Goal: Task Accomplishment & Management: Use online tool/utility

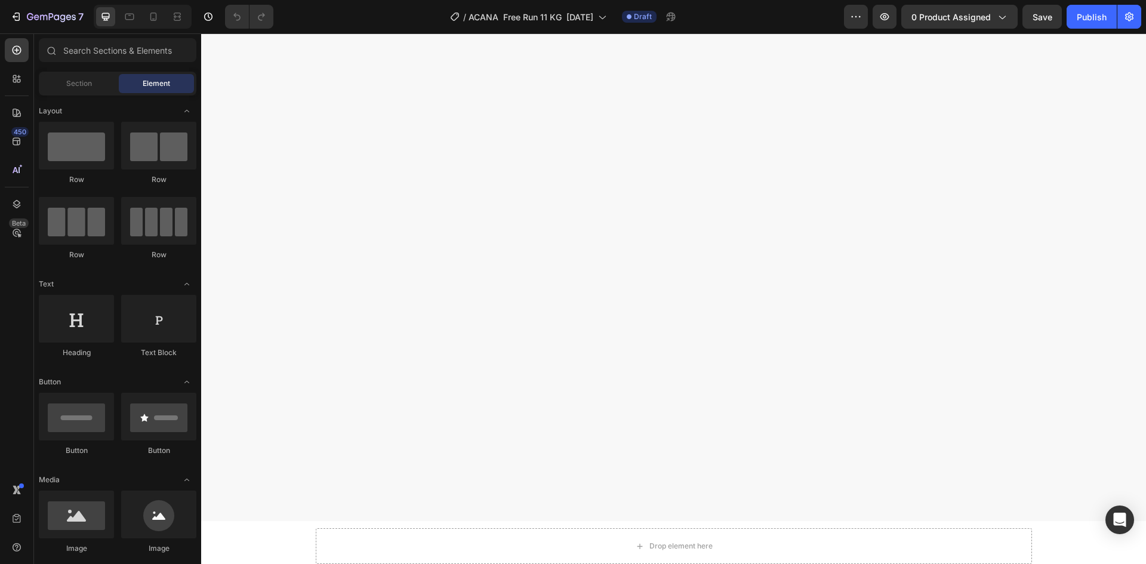
scroll to position [955, 0]
click at [885, 20] on icon "button" at bounding box center [884, 16] width 9 height 7
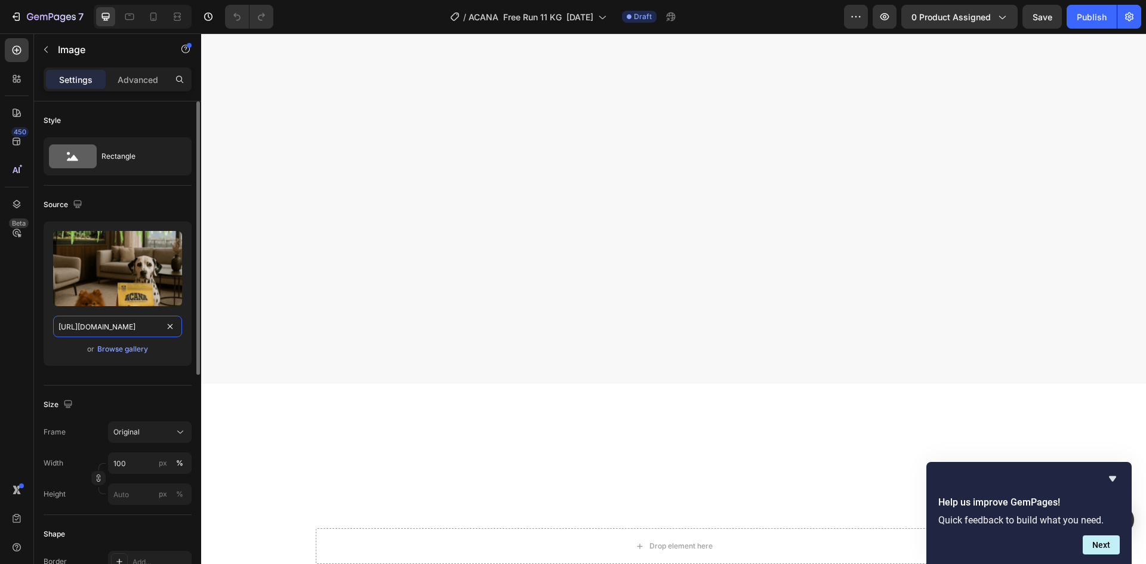
click at [125, 328] on input "[URL][DOMAIN_NAME]" at bounding box center [117, 326] width 129 height 21
paste input "22.png?v=1758847865"
type input "[URL][DOMAIN_NAME]"
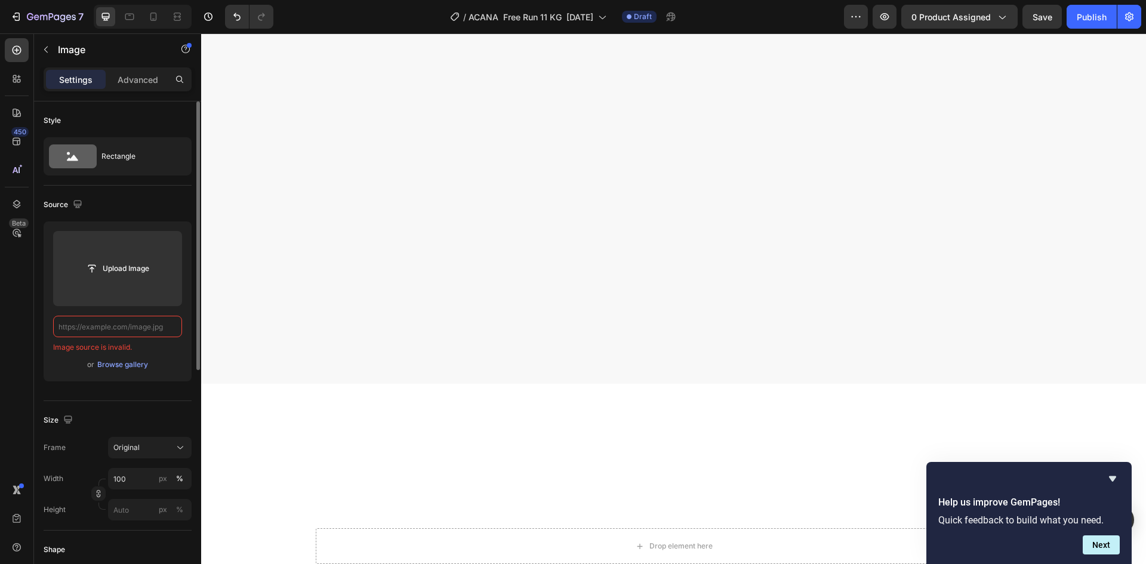
scroll to position [0, 0]
paste input "[URL][DOMAIN_NAME]"
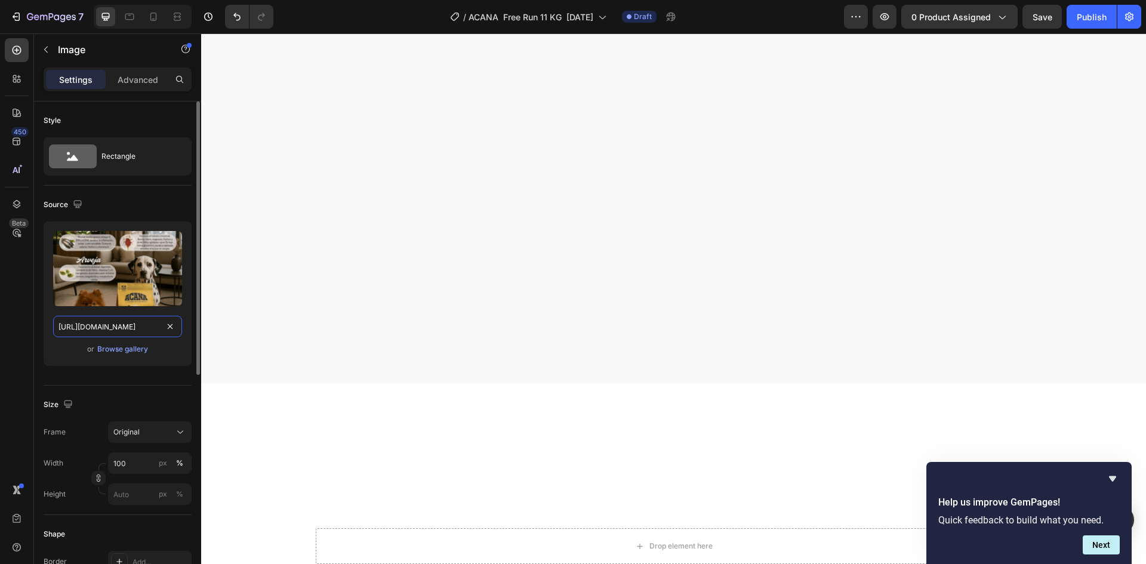
scroll to position [0, 254]
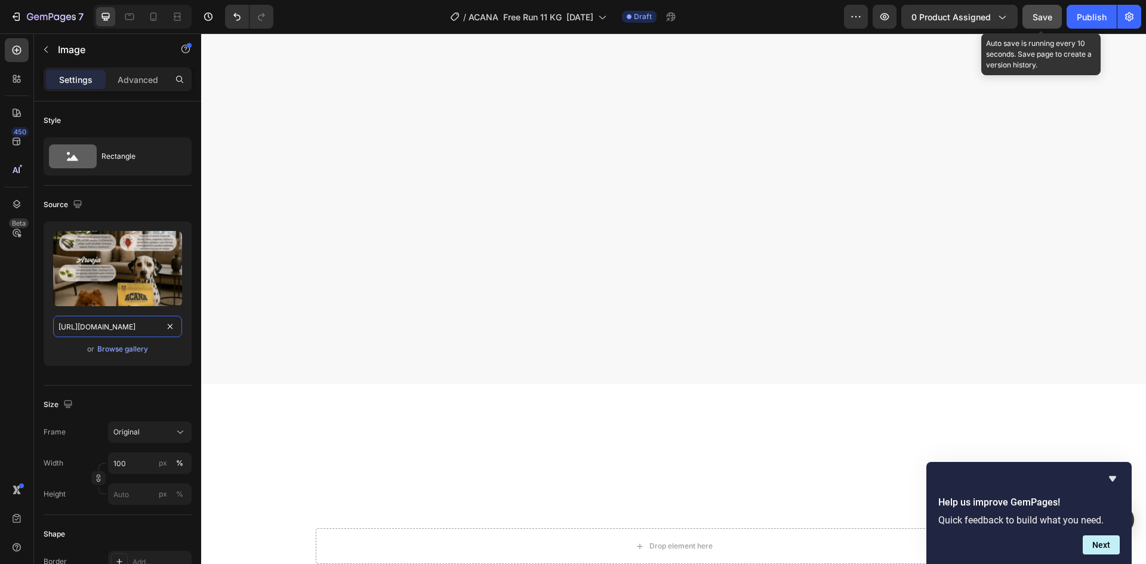
type input "[URL][DOMAIN_NAME]"
click at [1047, 22] on div "Save" at bounding box center [1042, 17] width 20 height 13
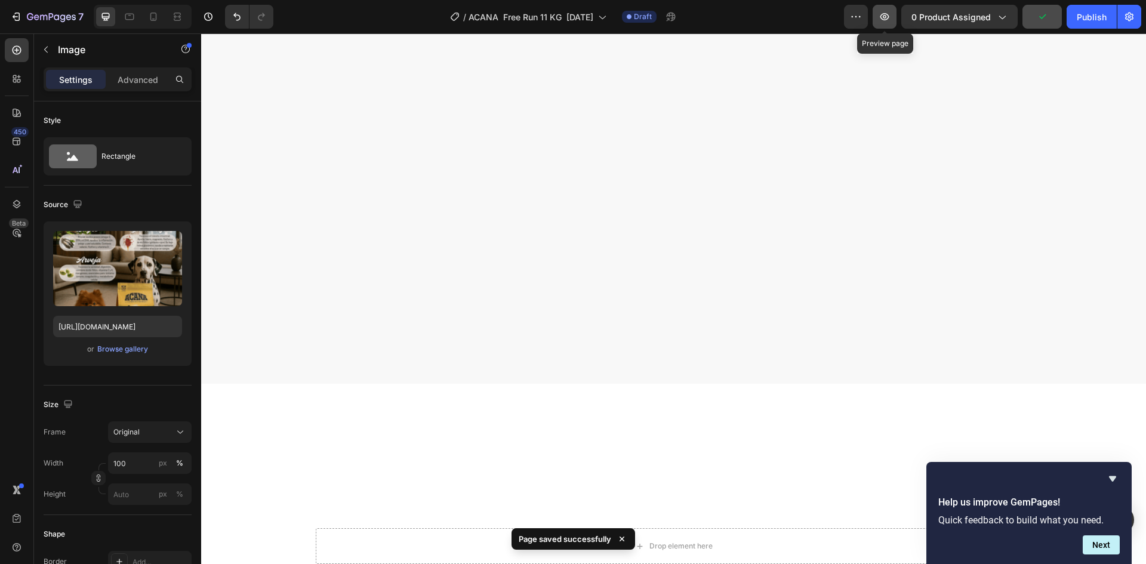
click at [893, 14] on button "button" at bounding box center [884, 17] width 24 height 24
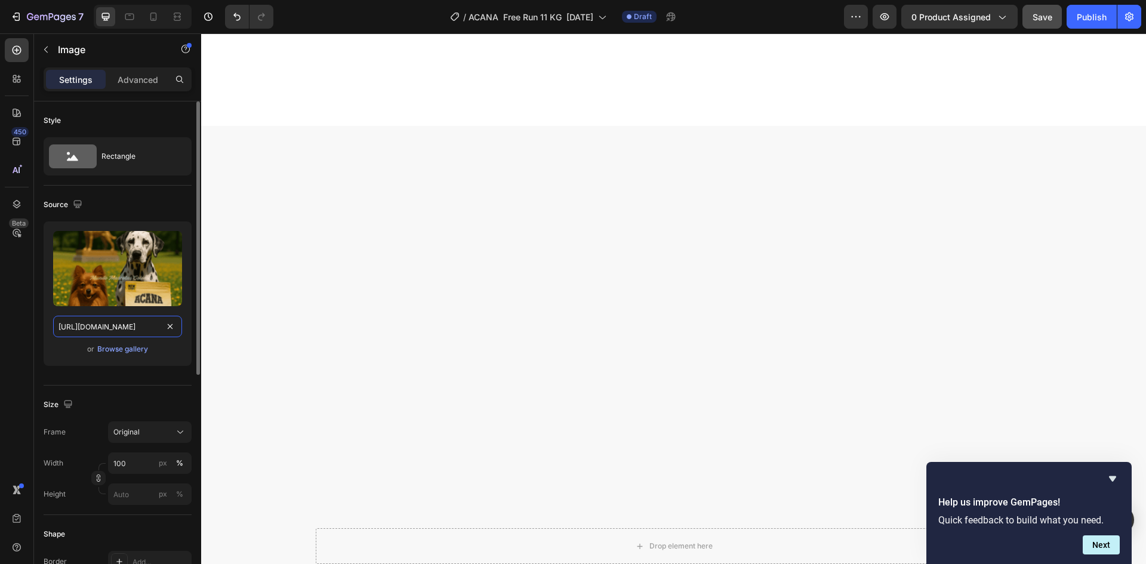
click at [134, 328] on input "[URL][DOMAIN_NAME]" at bounding box center [117, 326] width 129 height 21
paste input "portada_nueva.png?v=1758847960"
type input "[URL][DOMAIN_NAME]"
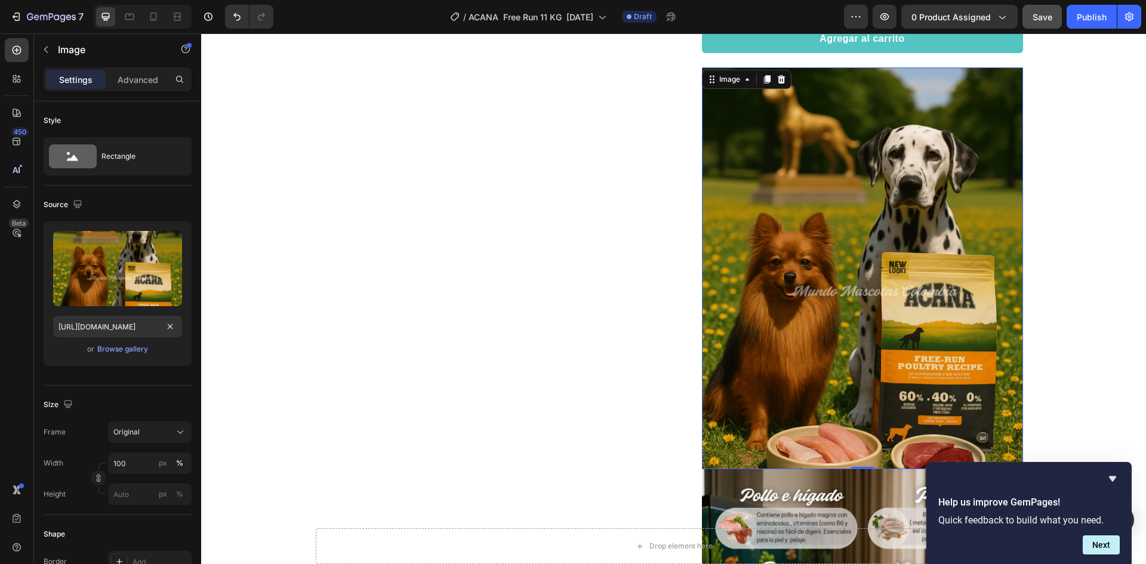
scroll to position [0, 0]
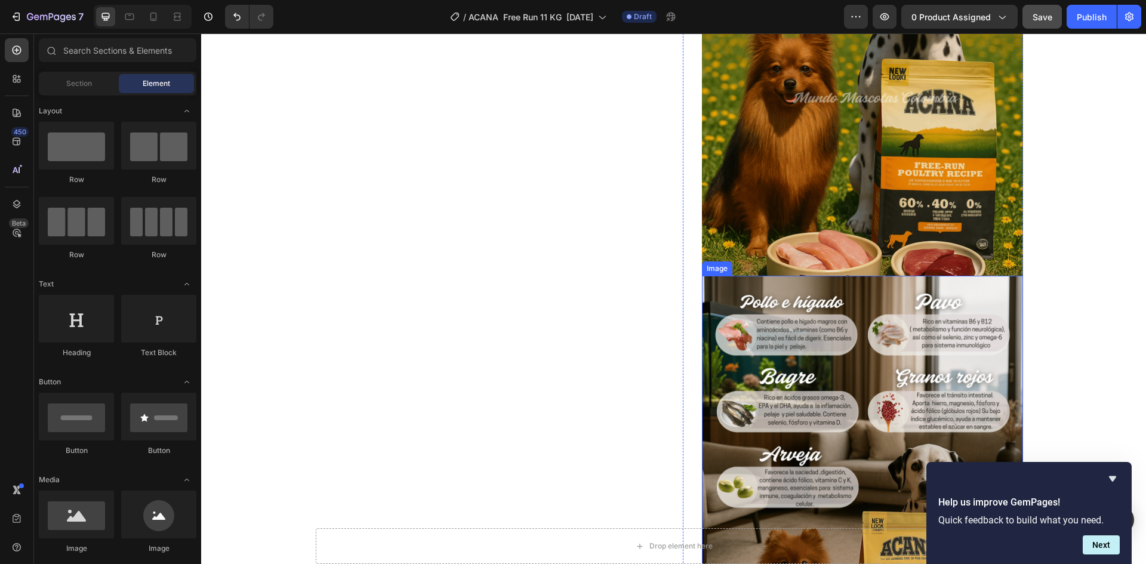
scroll to position [716, 0]
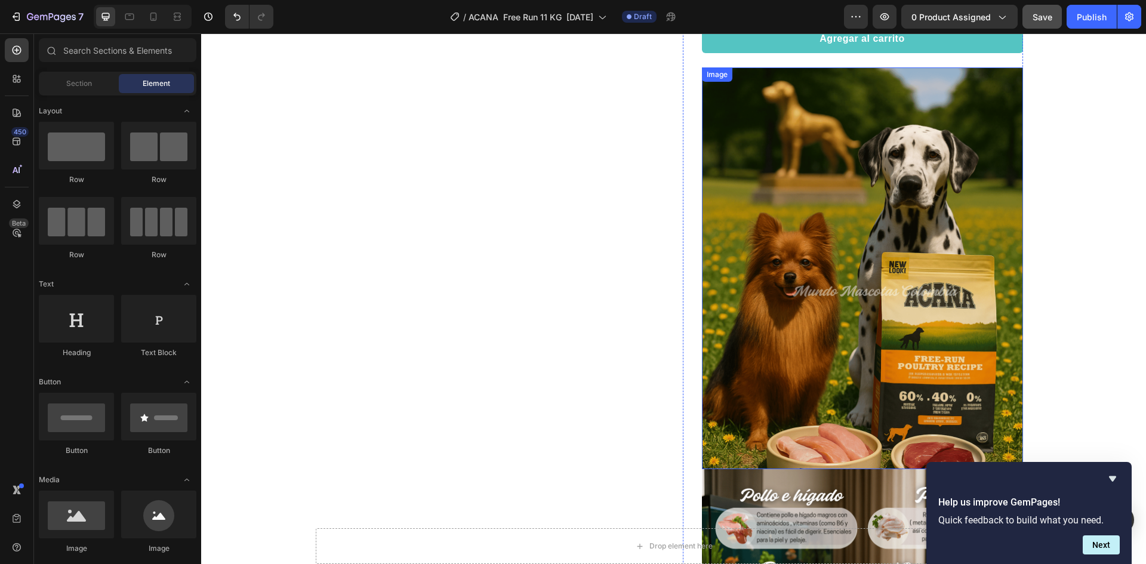
click at [830, 239] on img at bounding box center [862, 268] width 321 height 402
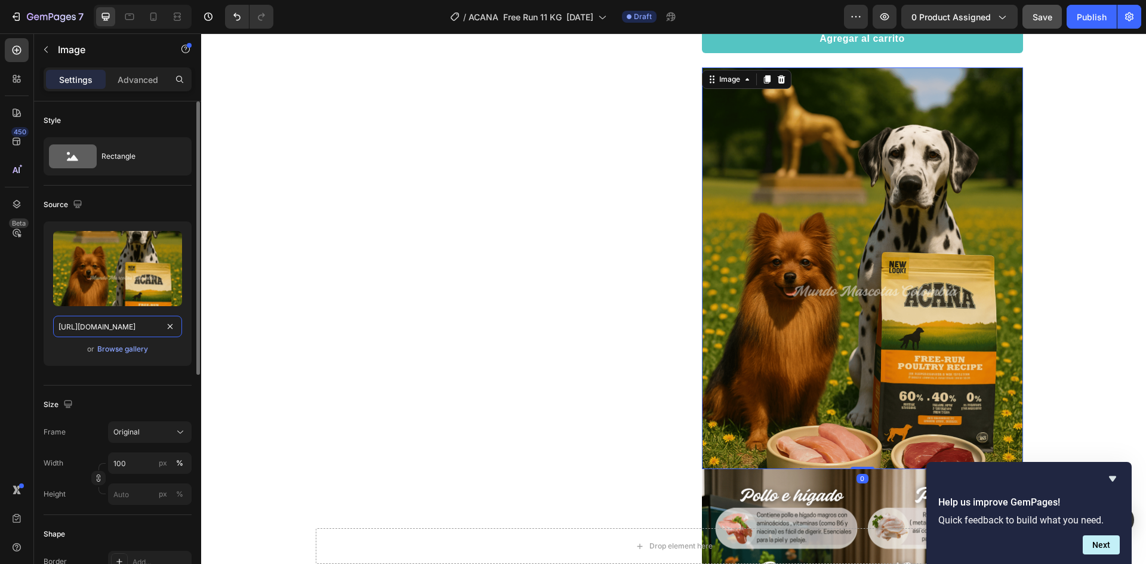
click at [157, 325] on input "[URL][DOMAIN_NAME]" at bounding box center [117, 326] width 129 height 21
paste input "3.png?v=175884815"
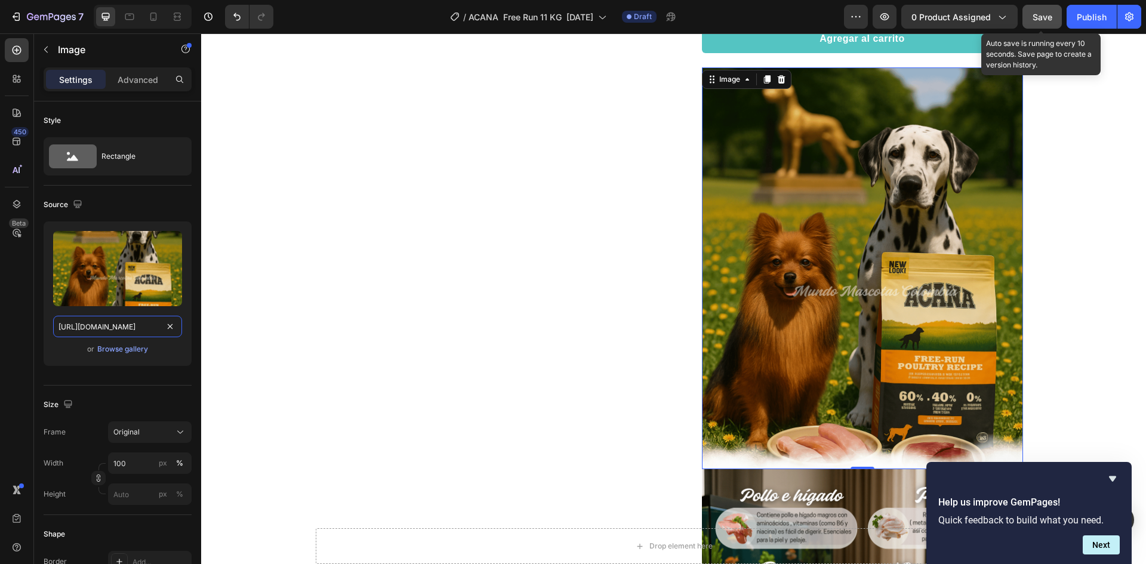
type input "[URL][DOMAIN_NAME]"
click at [1040, 21] on span "Save" at bounding box center [1042, 17] width 20 height 10
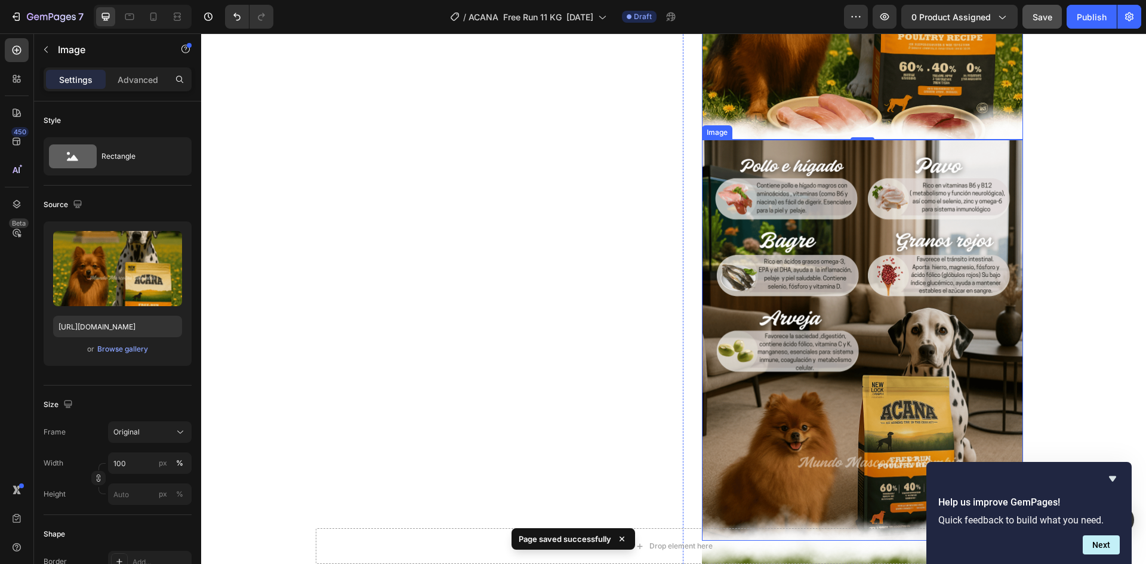
scroll to position [1074, 0]
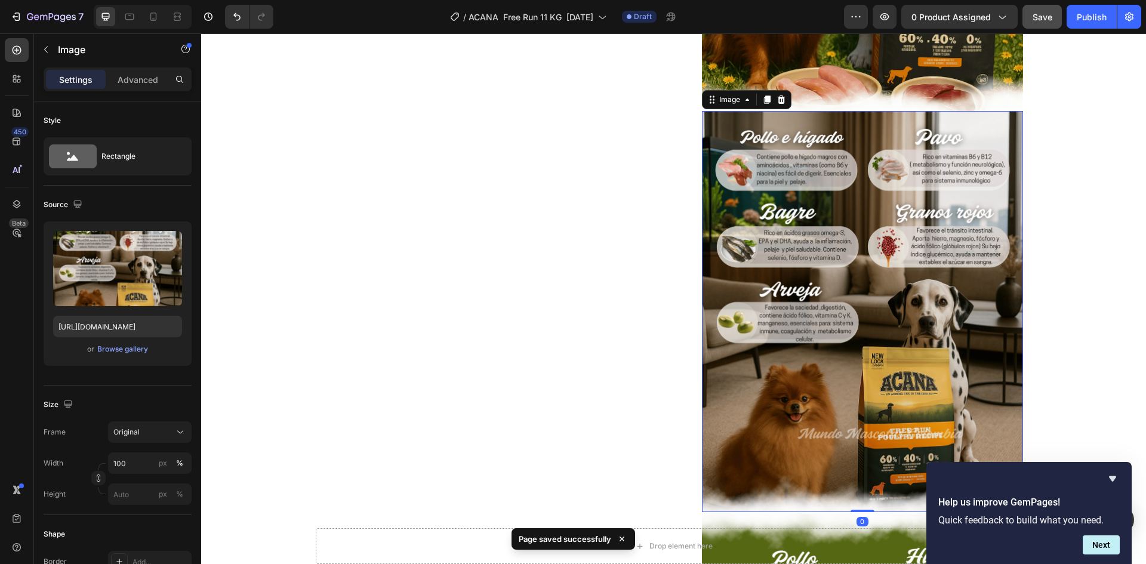
click at [801, 301] on img at bounding box center [862, 312] width 321 height 402
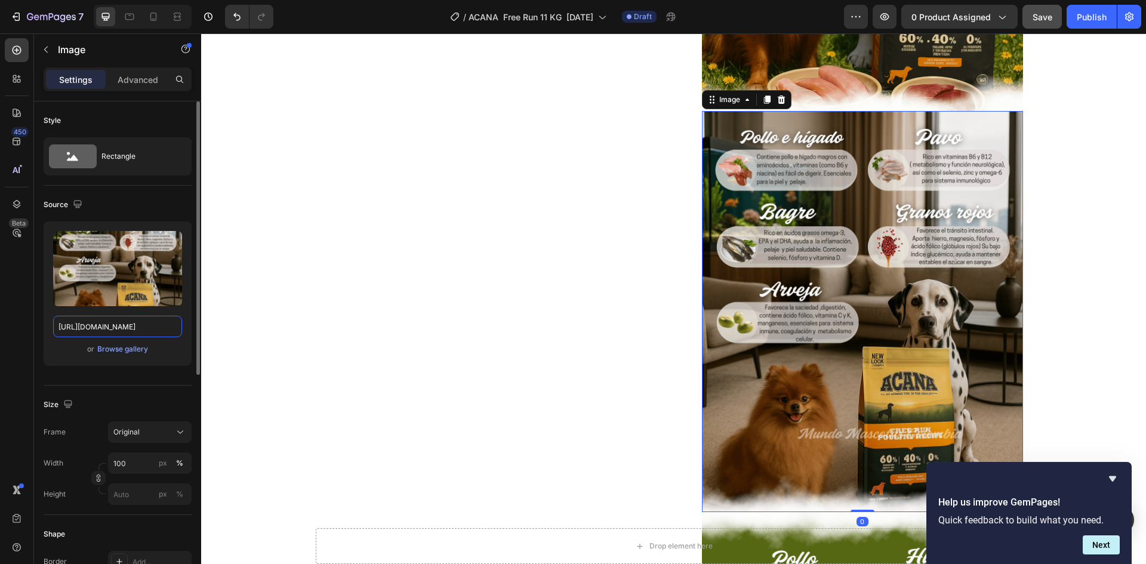
click at [113, 333] on input "[URL][DOMAIN_NAME]" at bounding box center [117, 326] width 129 height 21
paste input "ingredientes_2.png?v=1758848150"
type input "[URL][DOMAIN_NAME]"
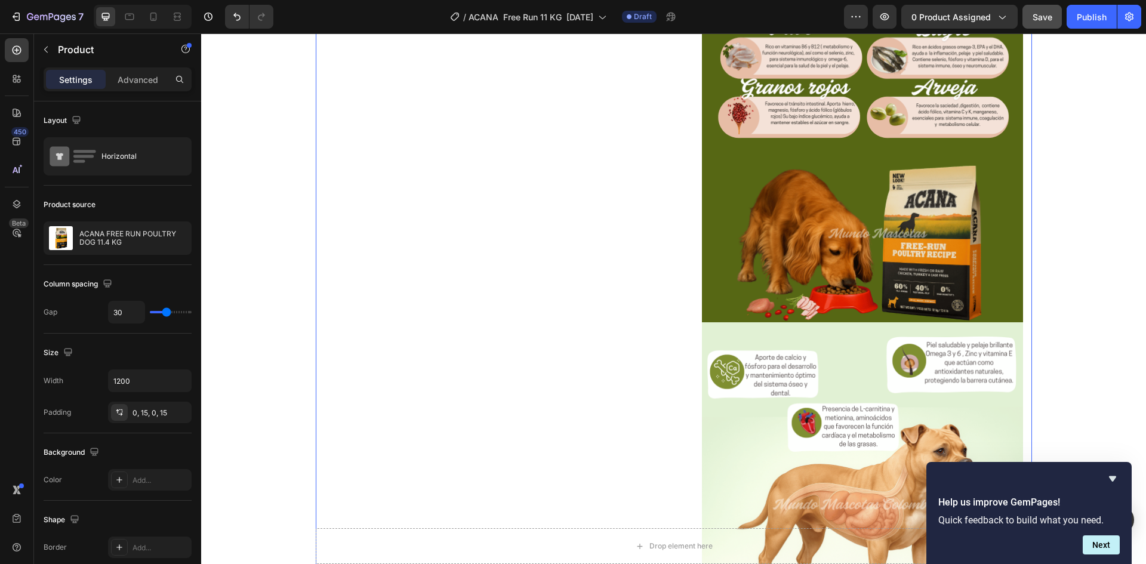
scroll to position [1671, 0]
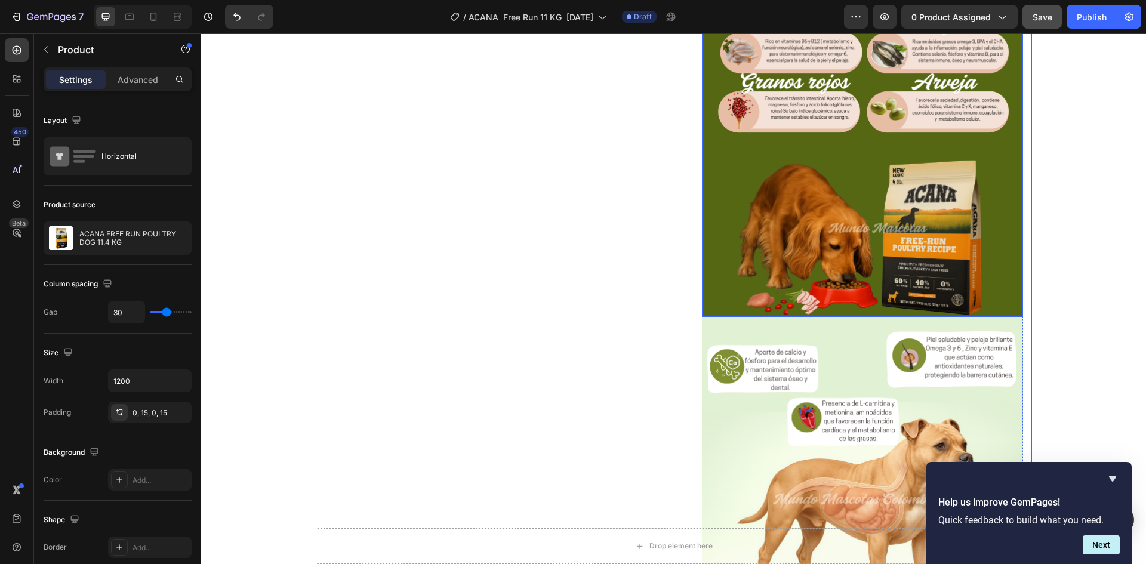
click at [933, 146] on img at bounding box center [862, 116] width 321 height 402
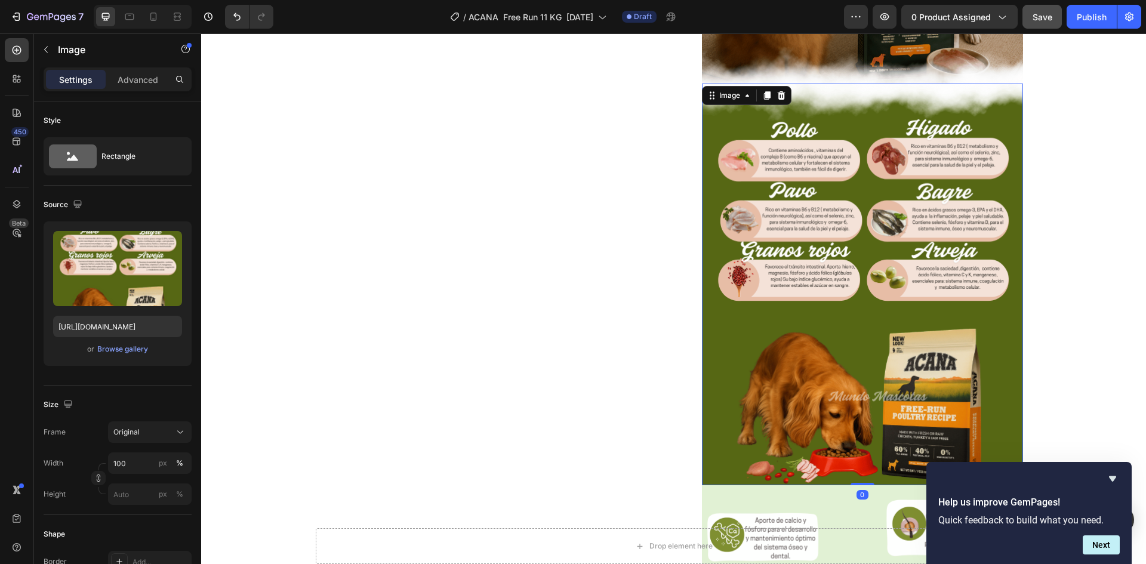
scroll to position [1492, 0]
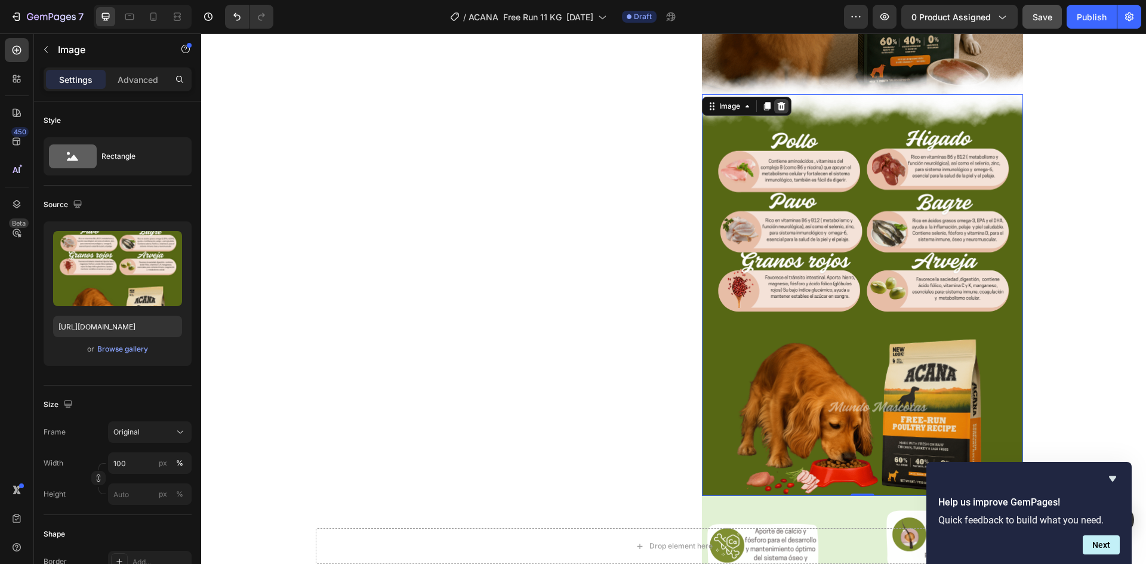
click at [780, 109] on icon at bounding box center [781, 106] width 10 height 10
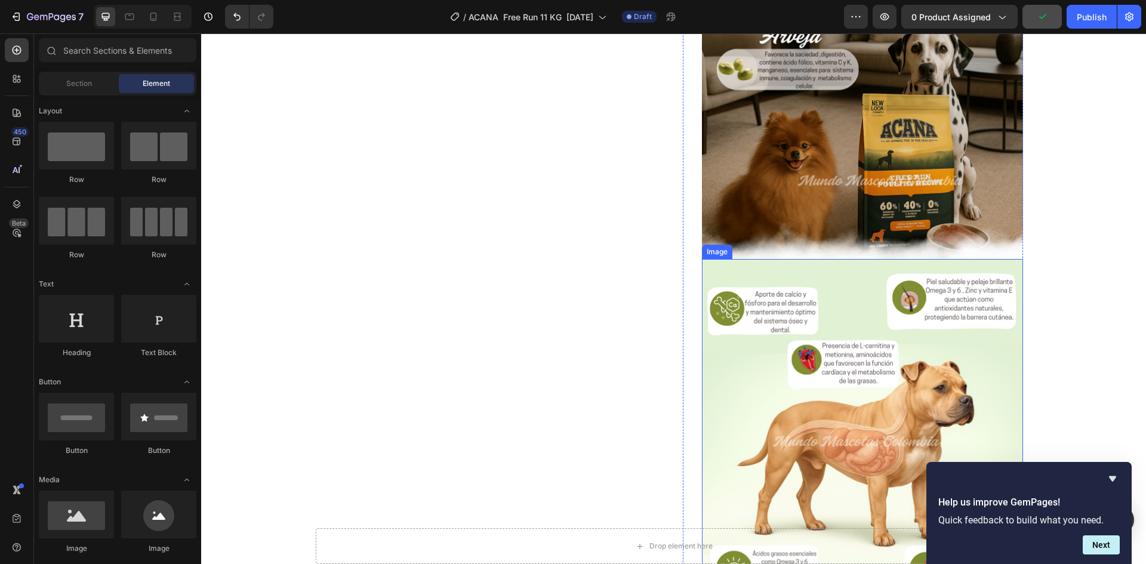
scroll to position [1253, 0]
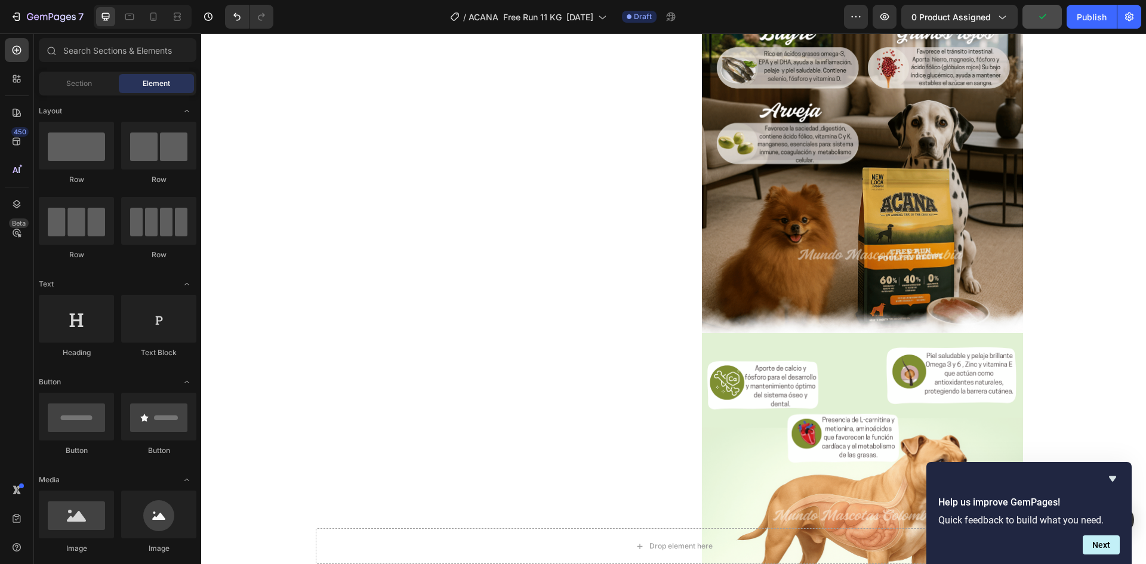
click at [858, 220] on img at bounding box center [862, 133] width 321 height 402
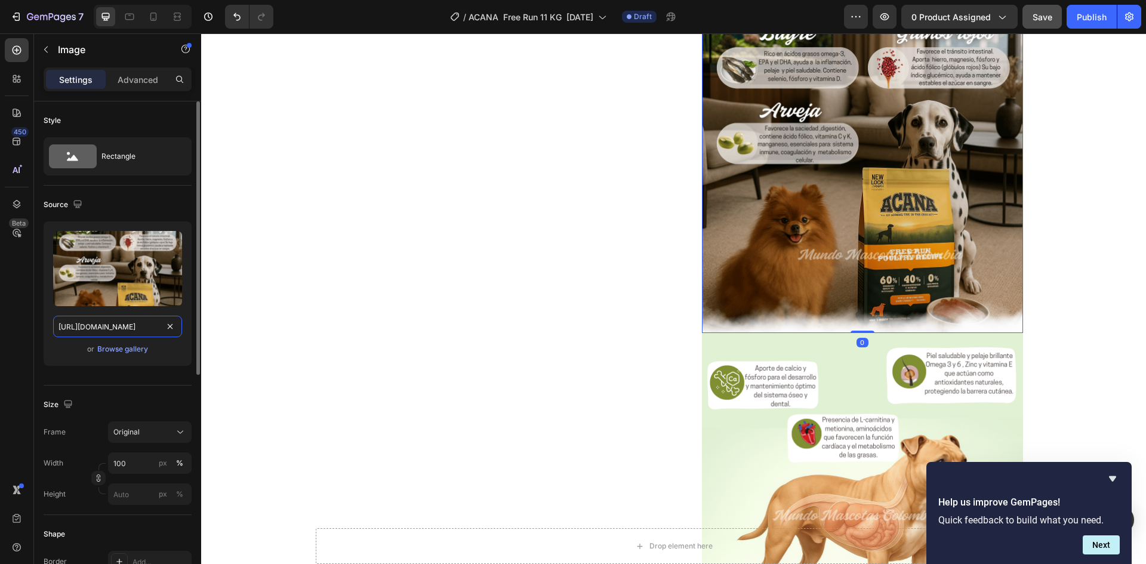
click at [160, 331] on input "[URL][DOMAIN_NAME]" at bounding box center [117, 326] width 129 height 21
paste input "33.png?v=1758848236"
type input "[URL][DOMAIN_NAME]"
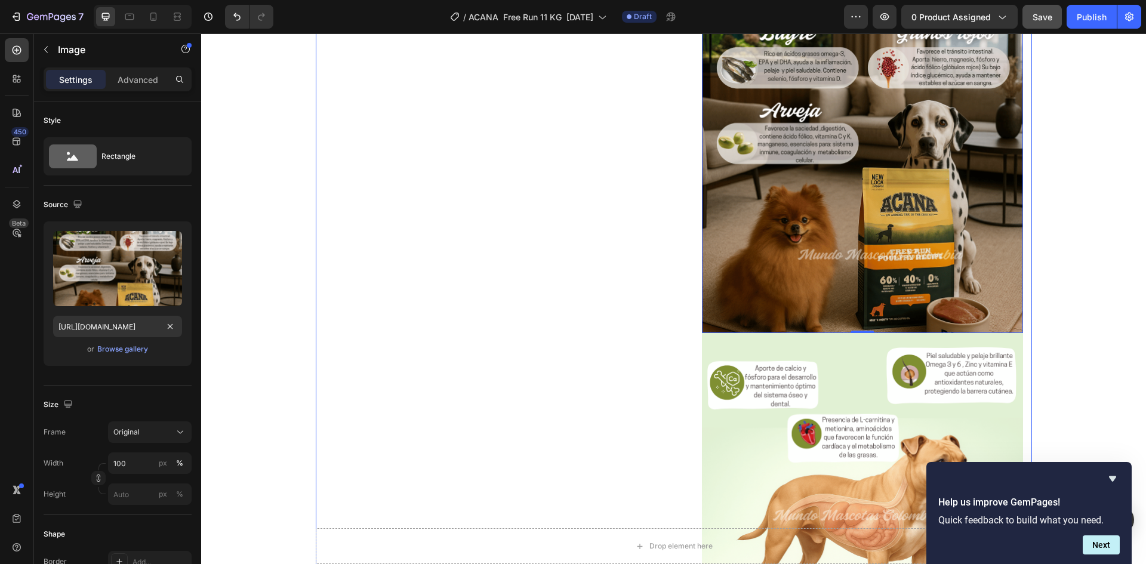
click at [578, 343] on div "Product Images "¡Mi perro simplemente ama este alimento! Es evidente que el sab…" at bounding box center [495, 203] width 340 height 2669
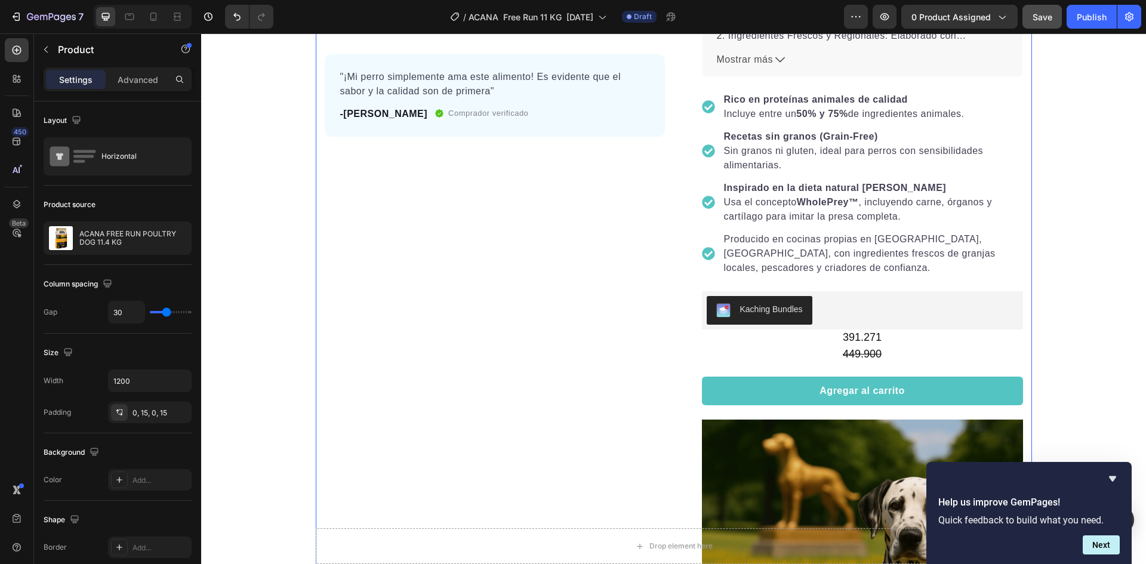
scroll to position [358, 0]
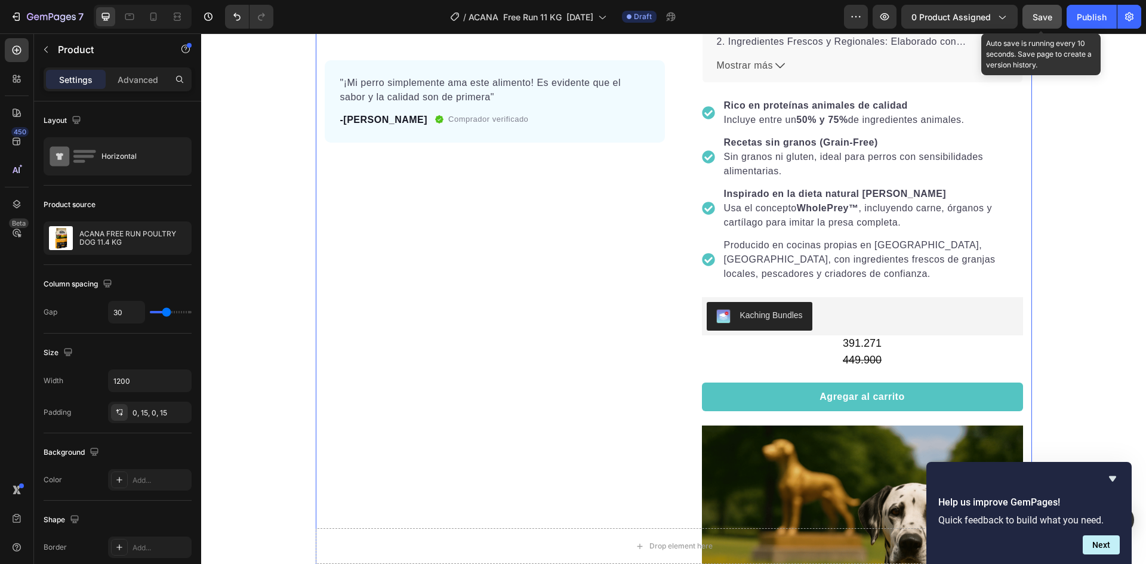
click at [1044, 12] on span "Save" at bounding box center [1042, 17] width 20 height 10
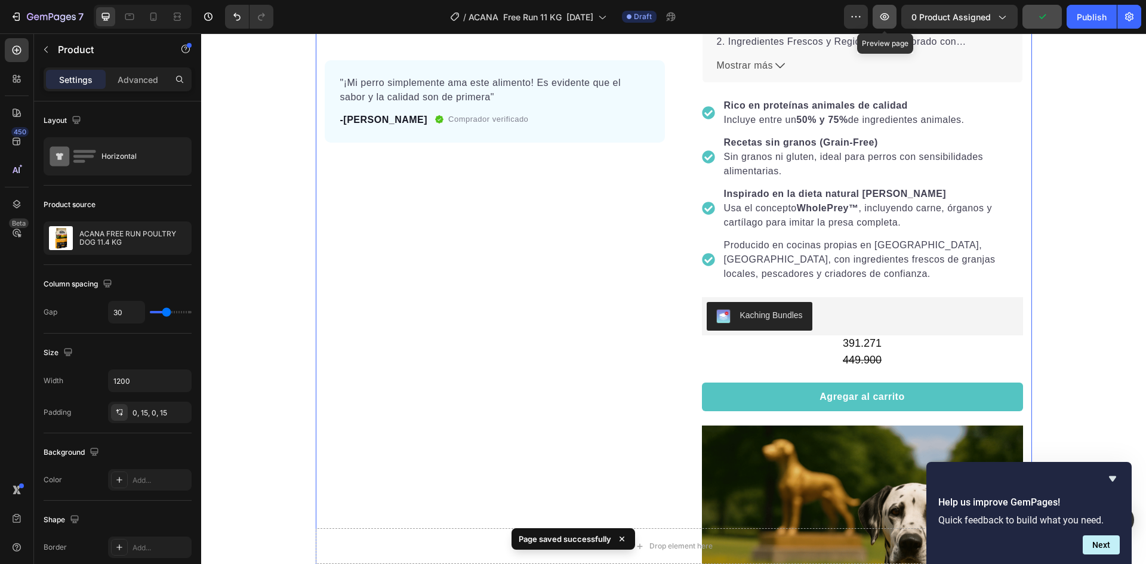
click at [878, 23] on button "button" at bounding box center [884, 17] width 24 height 24
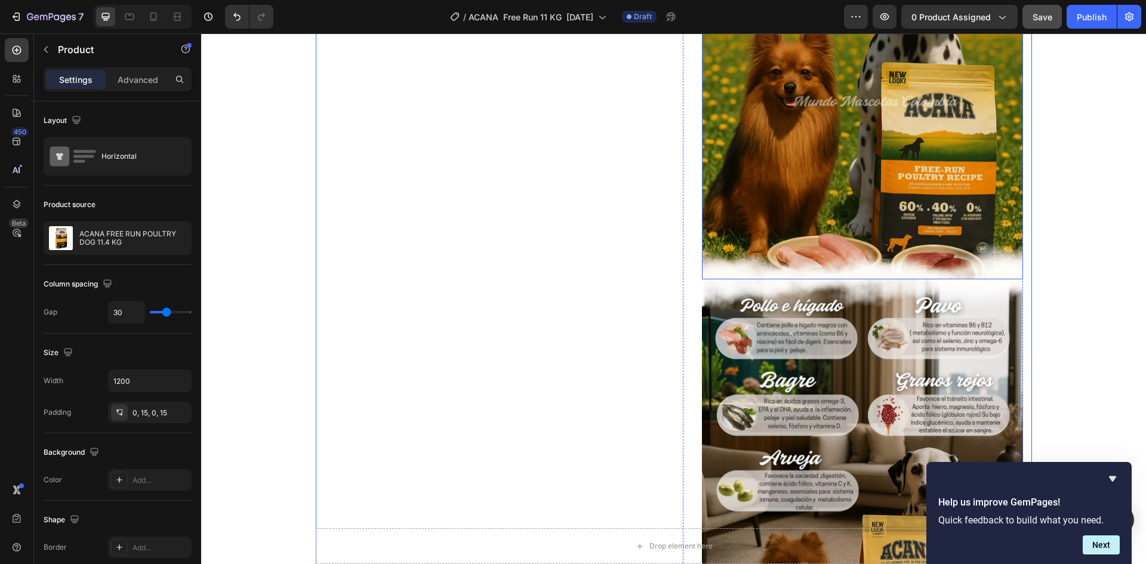
scroll to position [1014, 0]
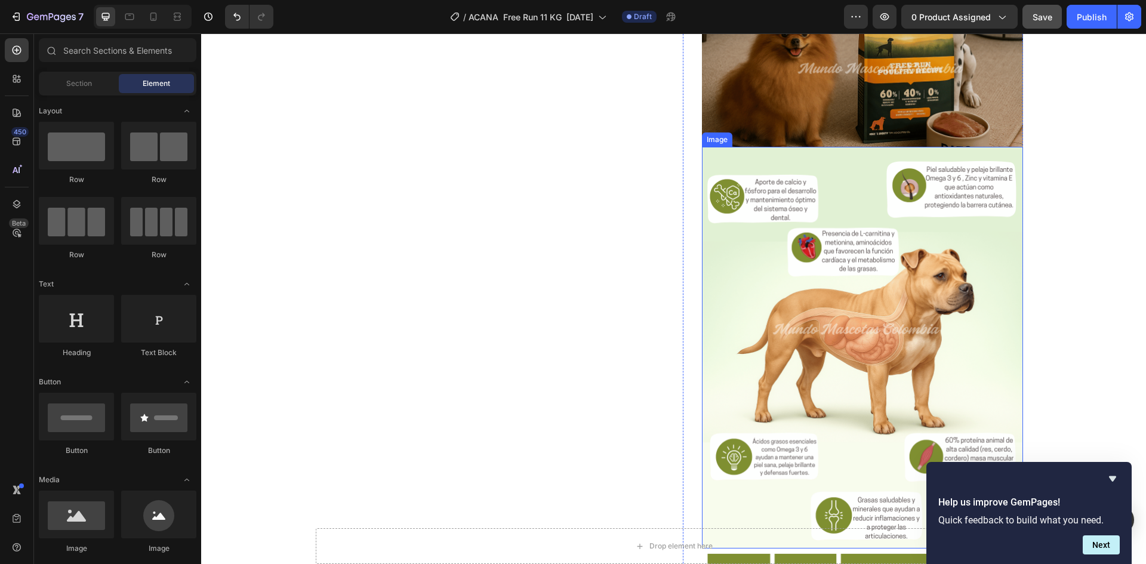
scroll to position [1461, 0]
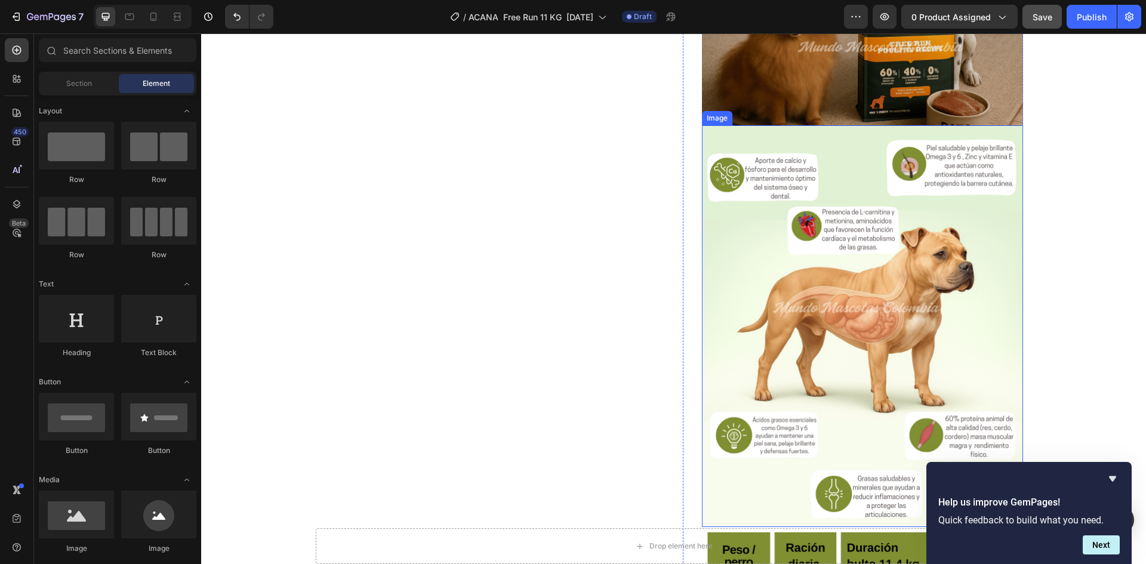
click at [825, 257] on img at bounding box center [862, 326] width 321 height 402
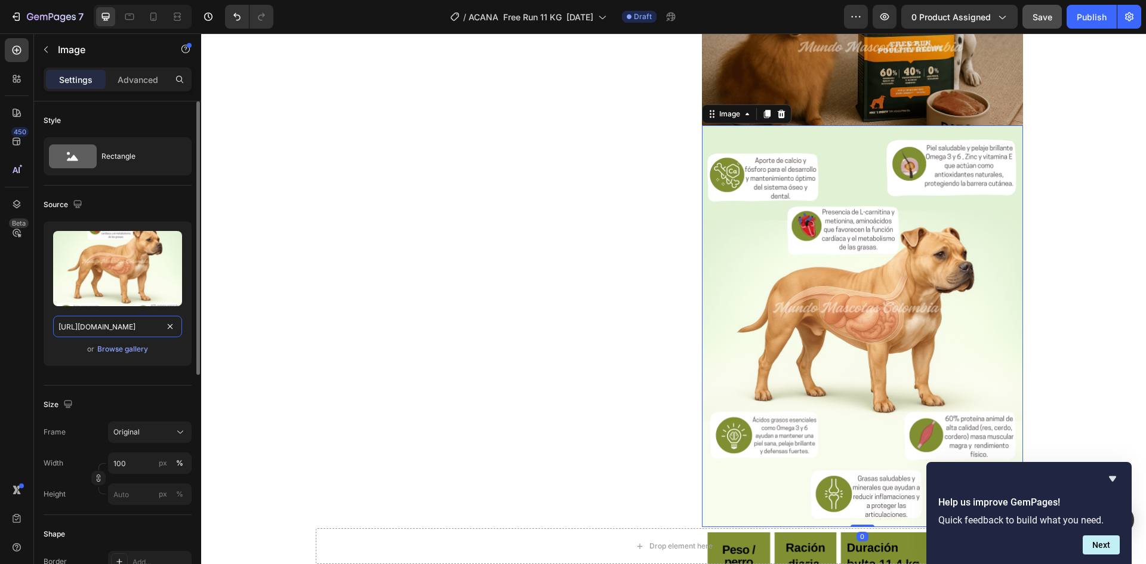
click at [143, 329] on input "[URL][DOMAIN_NAME]" at bounding box center [117, 326] width 129 height 21
paste input "topografico_free_run_poultry.png?v=1758850085"
type input "[URL][DOMAIN_NAME]"
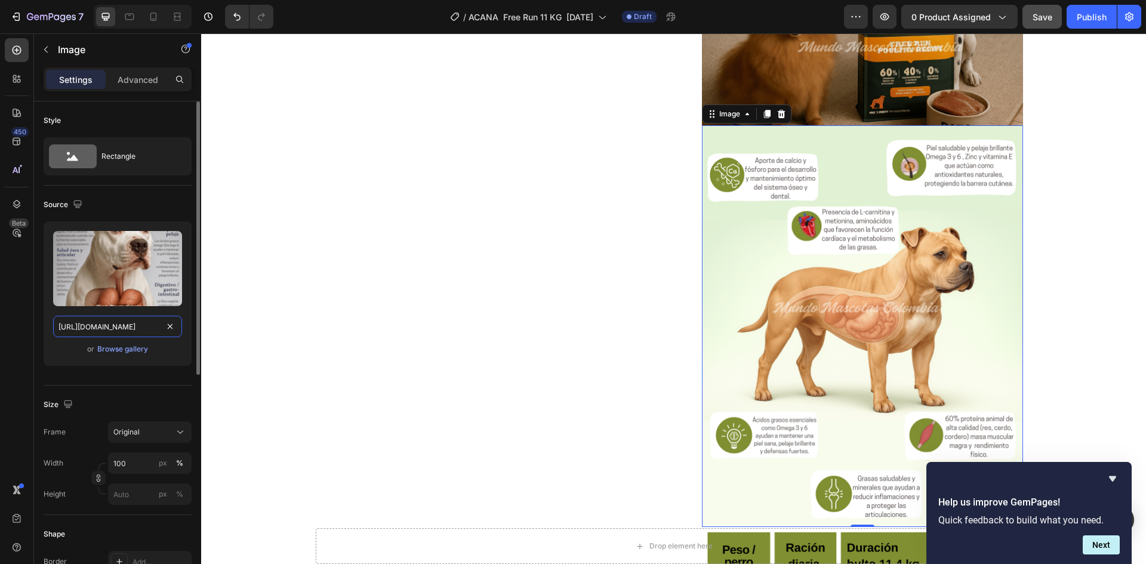
scroll to position [0, 343]
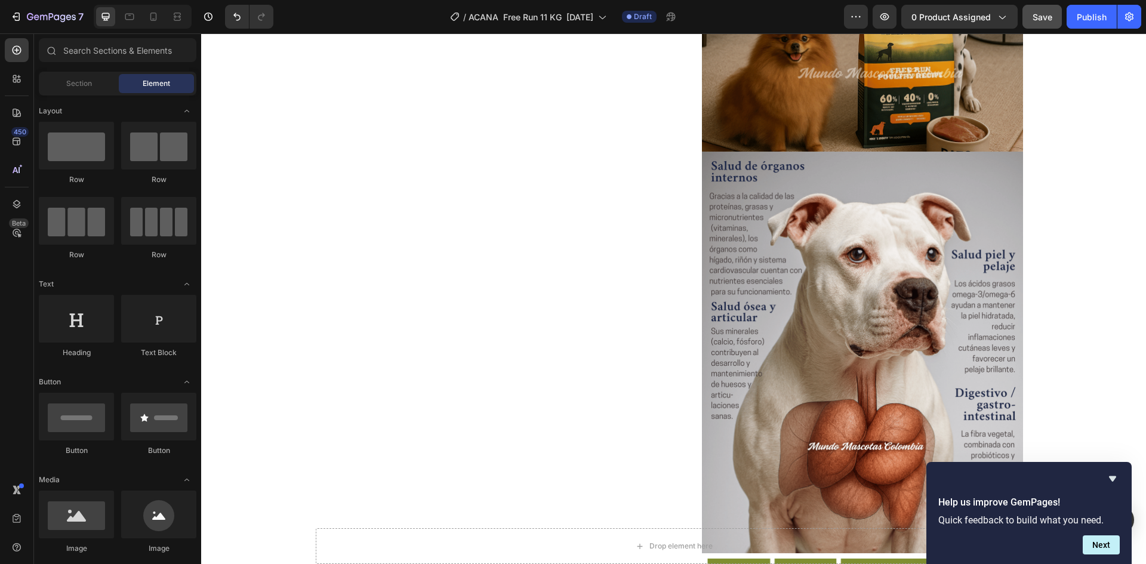
scroll to position [1401, 0]
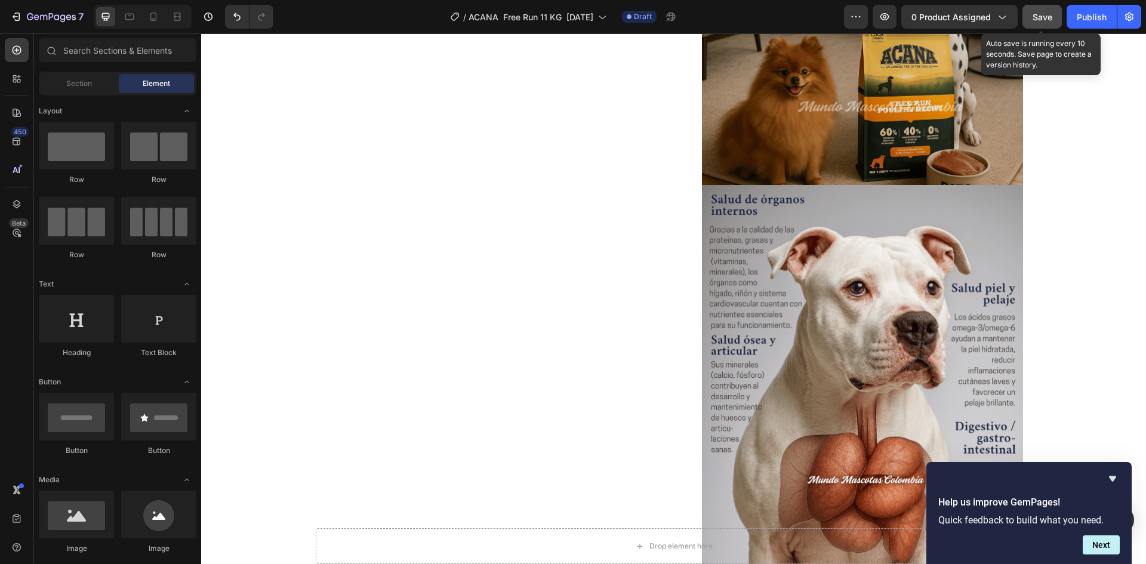
drag, startPoint x: 1038, startPoint y: 20, endPoint x: 851, endPoint y: 4, distance: 187.5
click at [1038, 20] on span "Save" at bounding box center [1042, 17] width 20 height 10
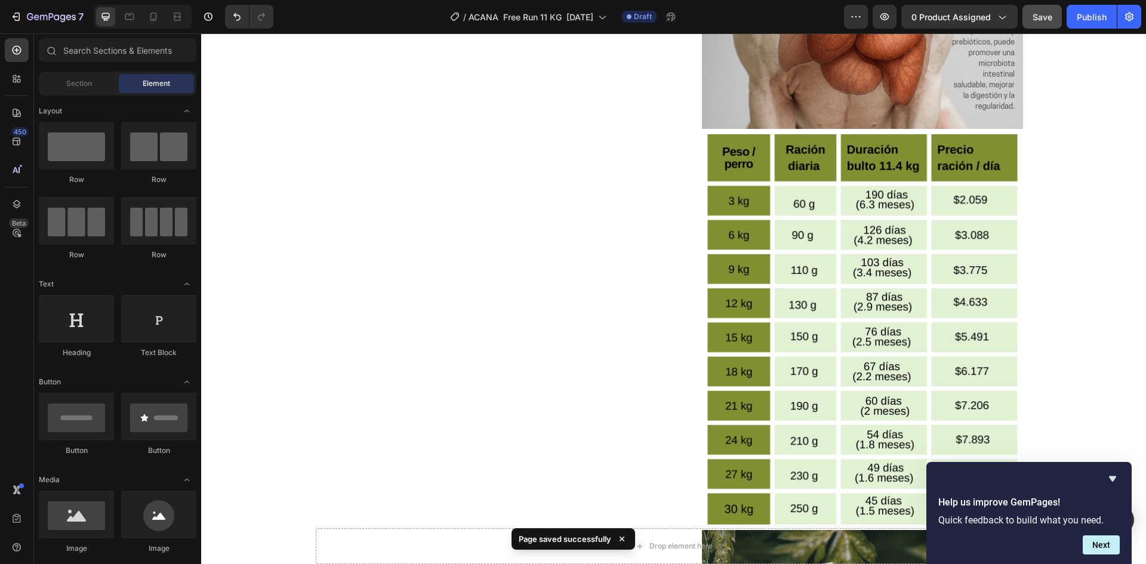
scroll to position [1904, 0]
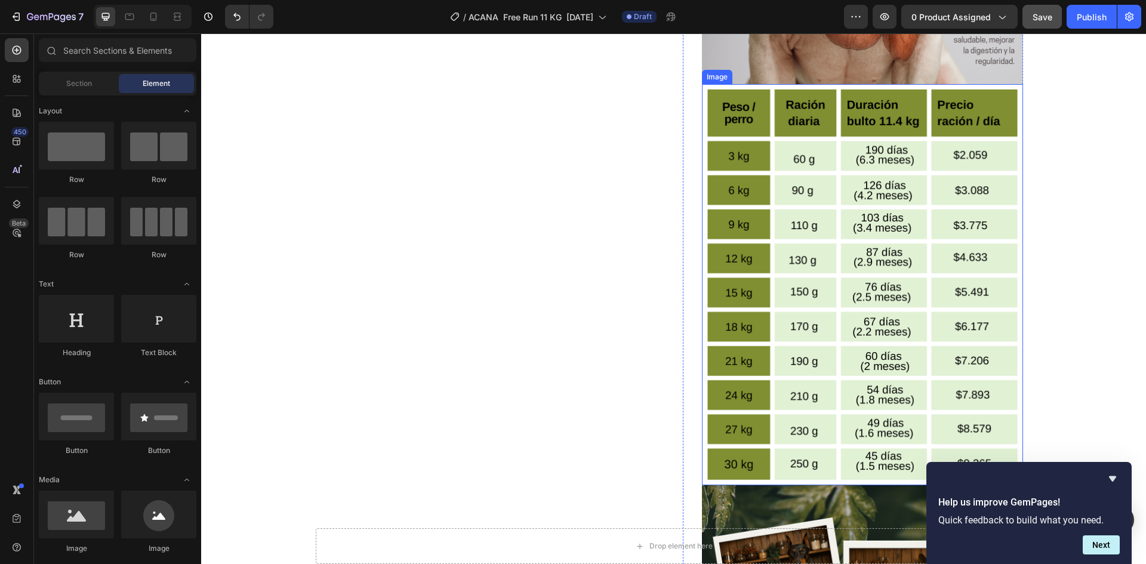
click at [812, 255] on img at bounding box center [862, 285] width 321 height 402
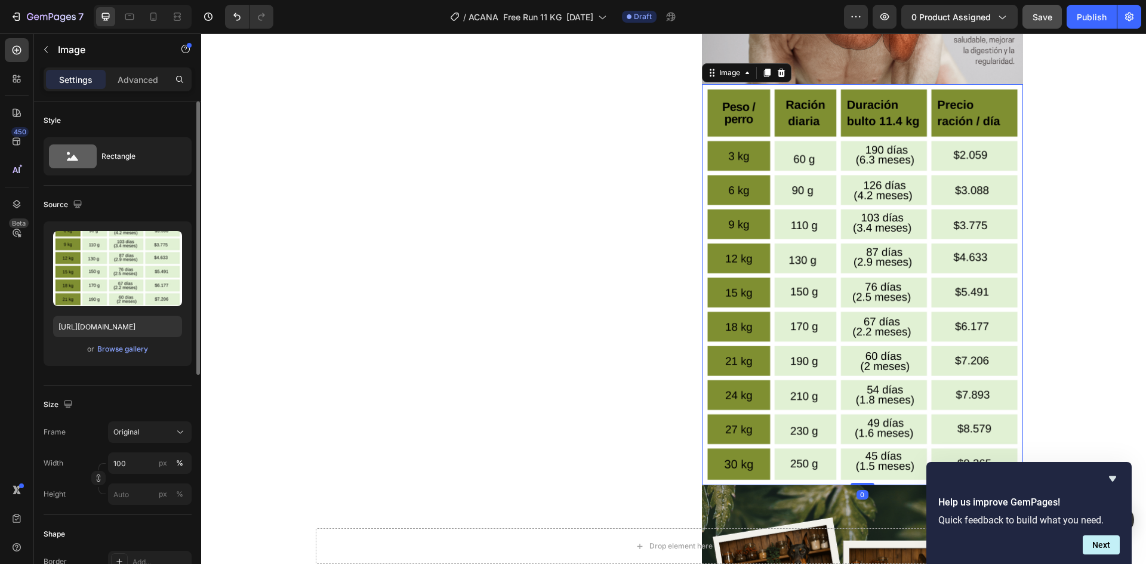
click at [137, 315] on div "Upload Image [URL][DOMAIN_NAME] or Browse gallery" at bounding box center [118, 293] width 148 height 144
click at [146, 326] on input "[URL][DOMAIN_NAME]" at bounding box center [117, 326] width 129 height 21
paste input "tabla.png?v=1758850284"
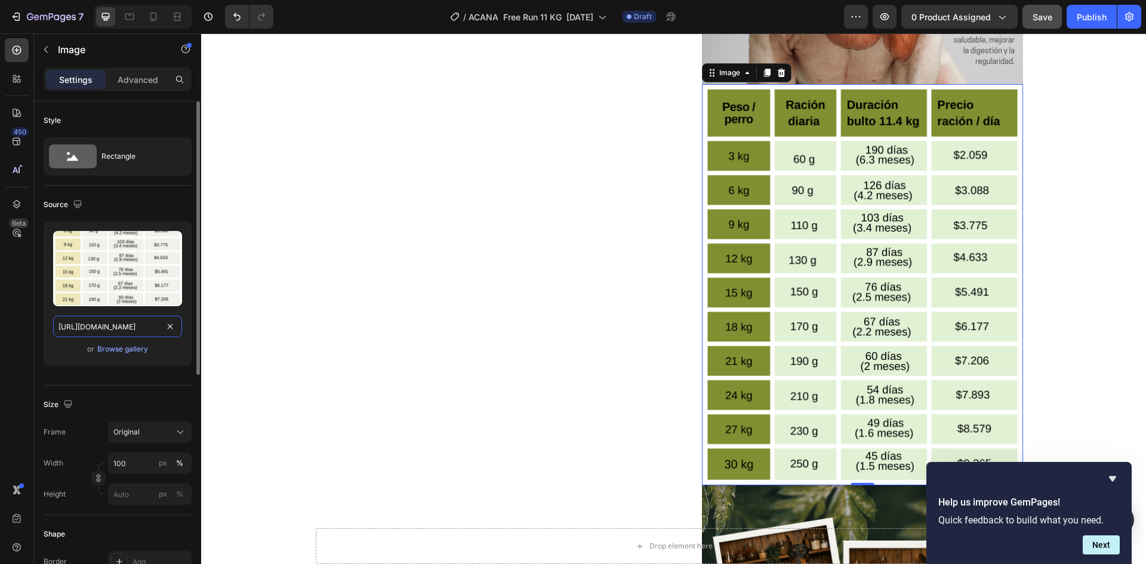
scroll to position [0, 262]
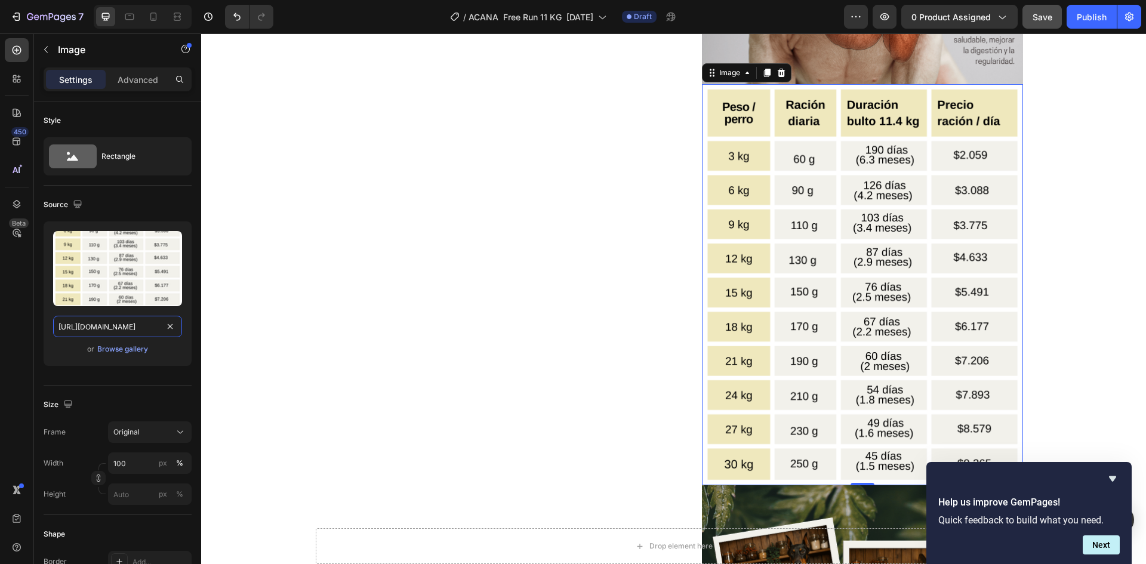
type input "[URL][DOMAIN_NAME]"
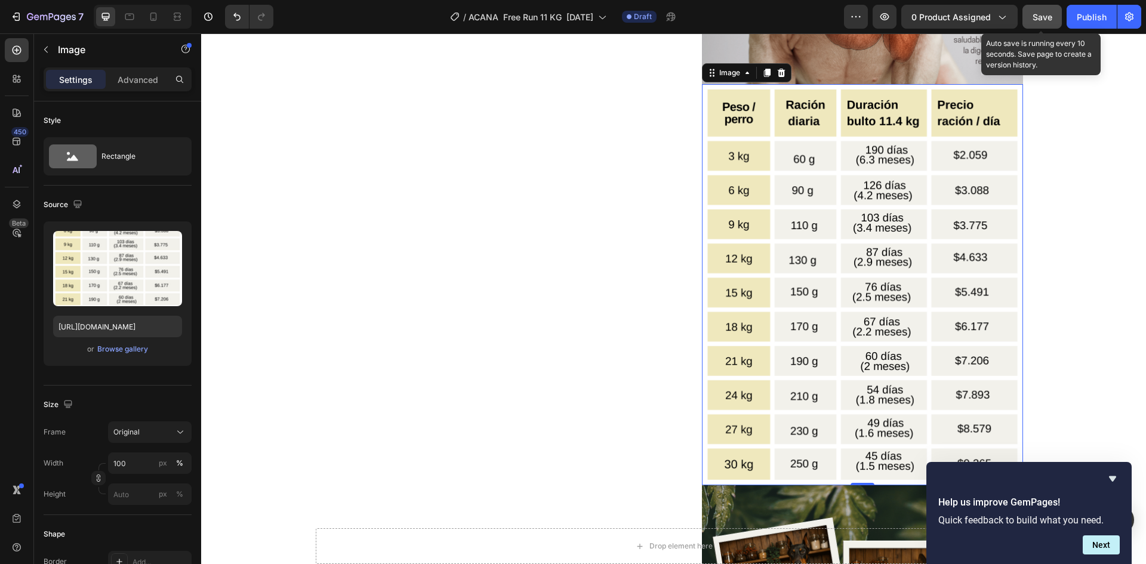
click at [1047, 24] on button "Save" at bounding box center [1041, 17] width 39 height 24
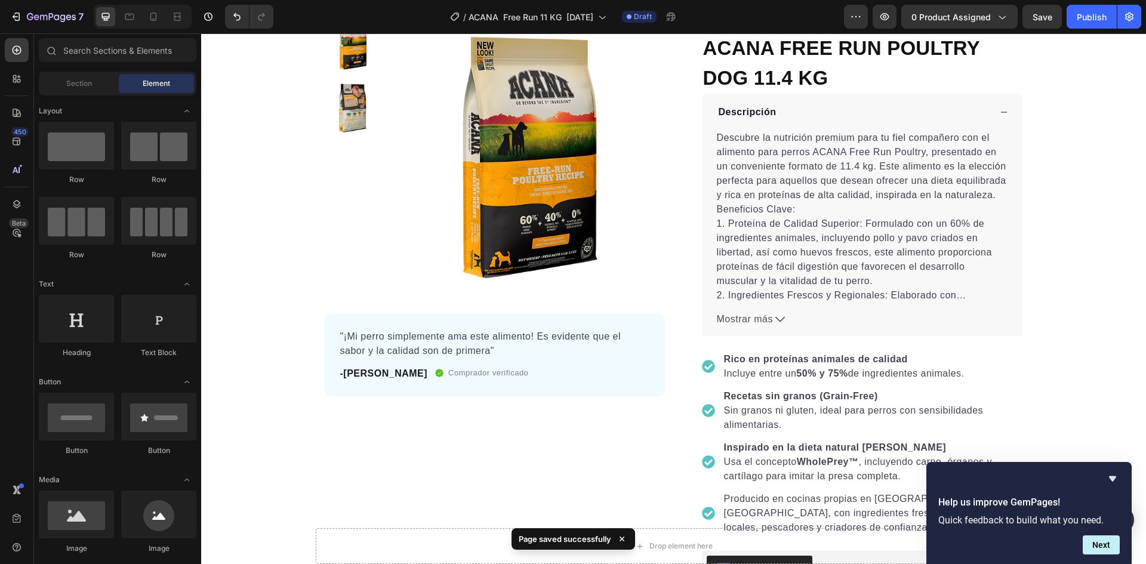
scroll to position [0, 0]
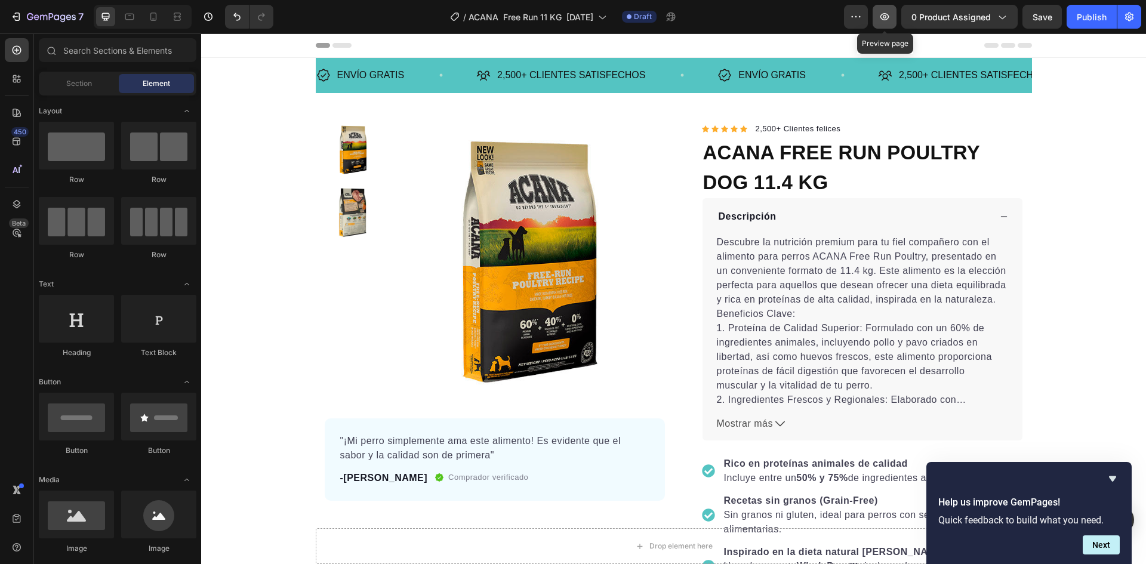
click at [888, 11] on icon "button" at bounding box center [884, 17] width 12 height 12
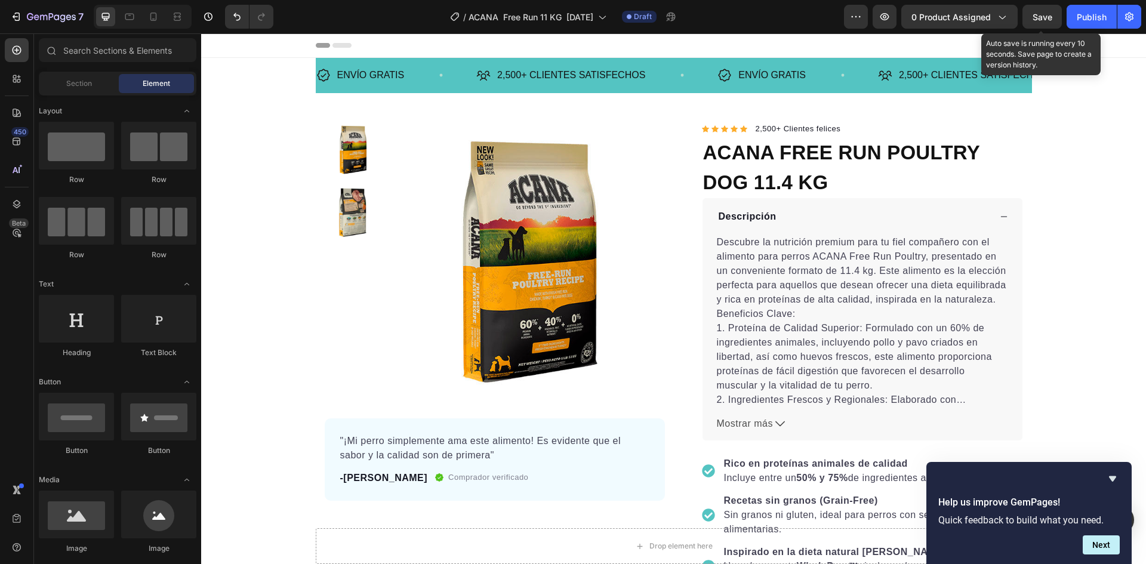
click at [1044, 15] on span "Save" at bounding box center [1042, 17] width 20 height 10
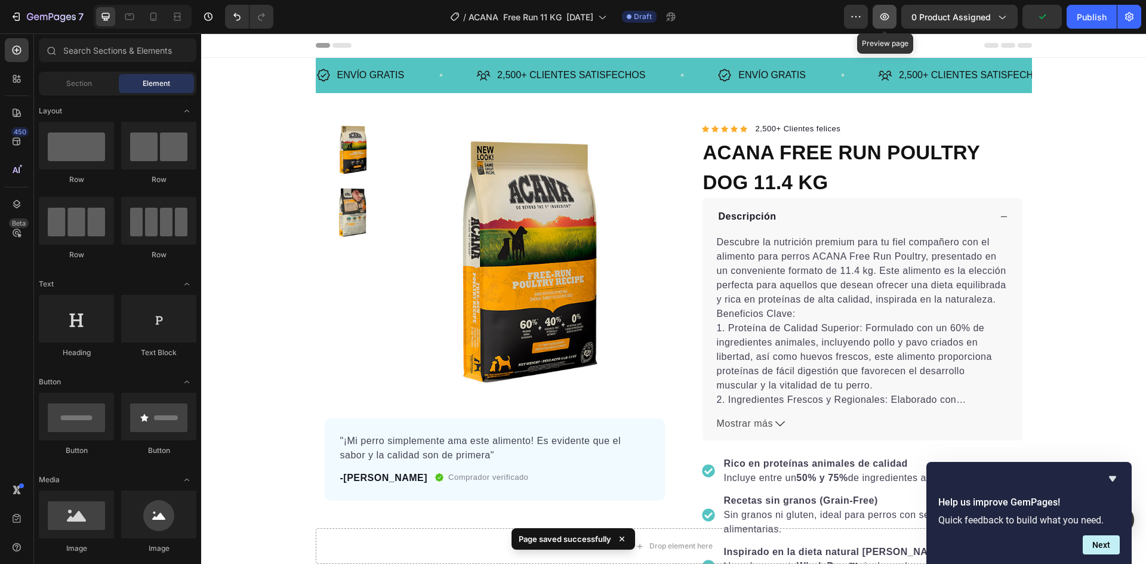
click at [884, 21] on icon "button" at bounding box center [884, 17] width 12 height 12
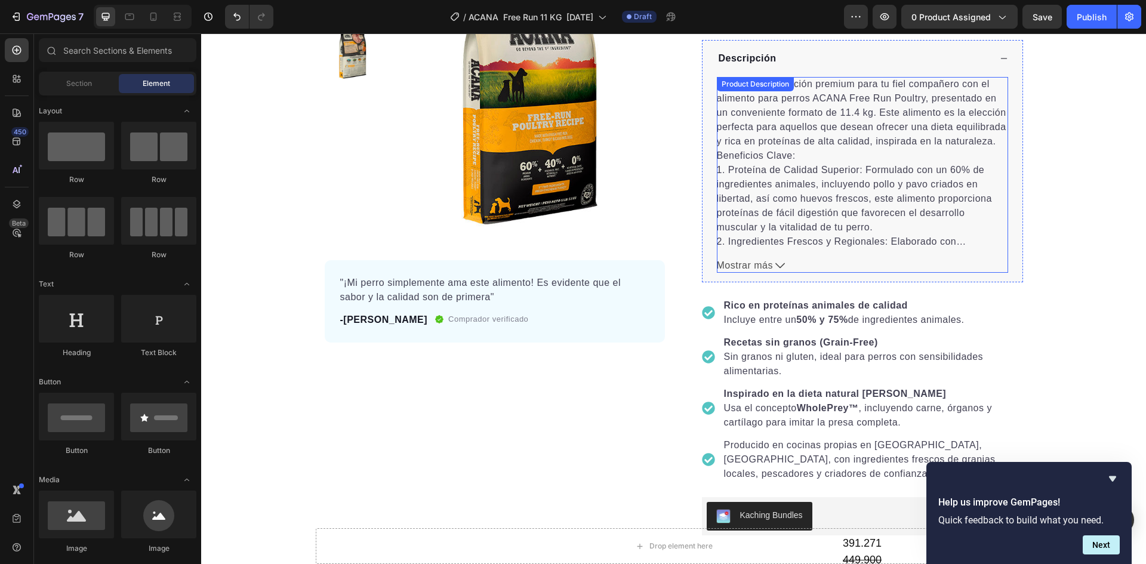
scroll to position [179, 0]
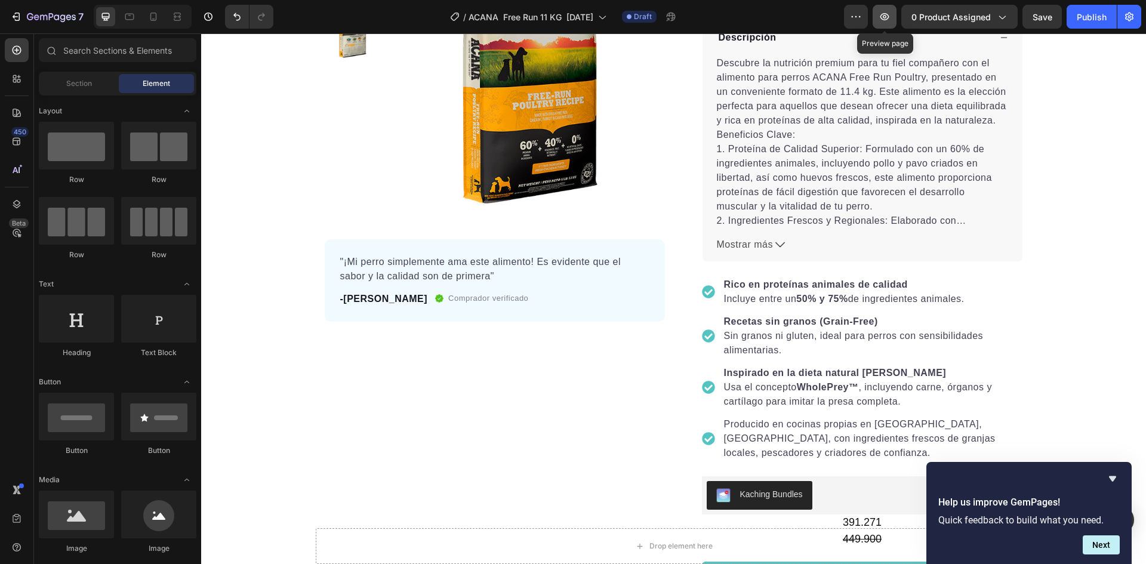
click at [884, 19] on icon "button" at bounding box center [884, 16] width 9 height 7
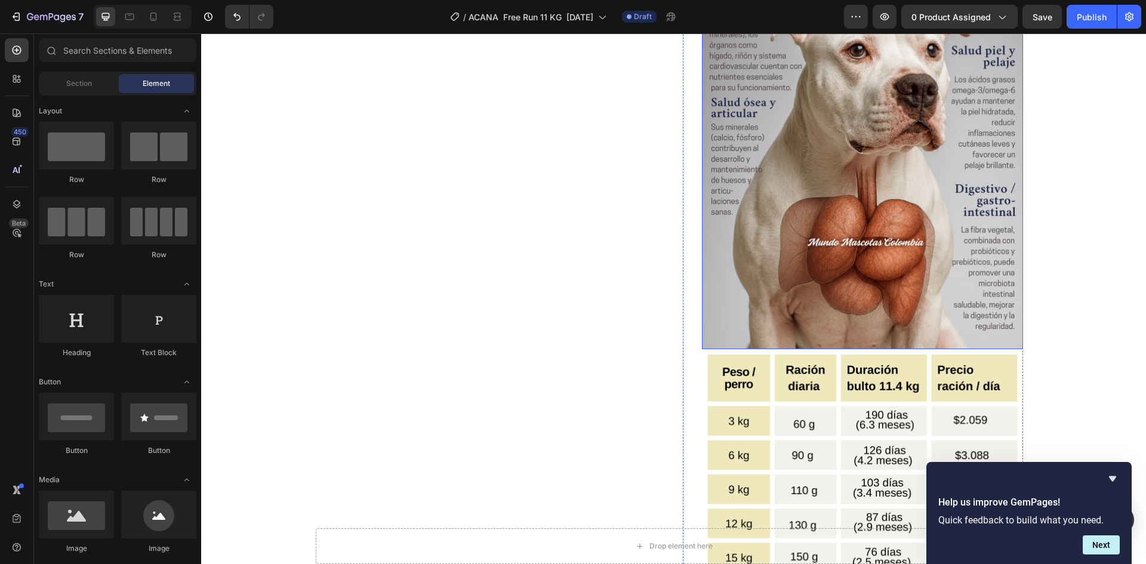
scroll to position [1850, 0]
